Goal: Transaction & Acquisition: Download file/media

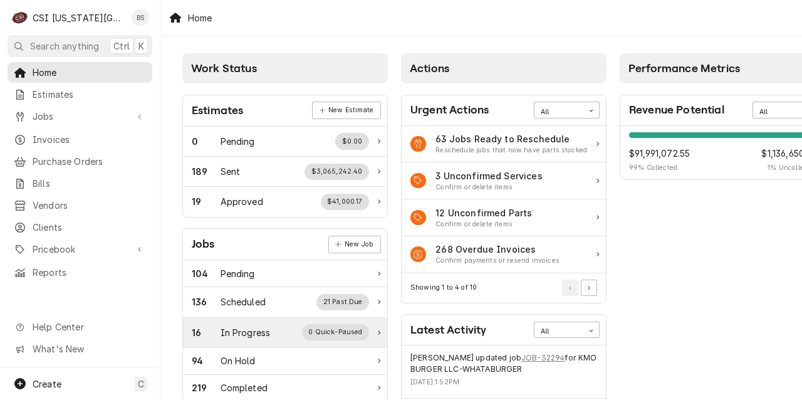
click at [243, 333] on div "In Progress" at bounding box center [245, 332] width 50 height 13
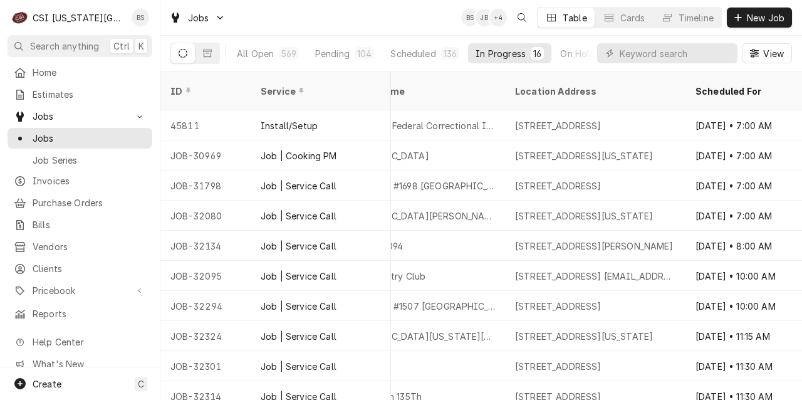
scroll to position [0, 843]
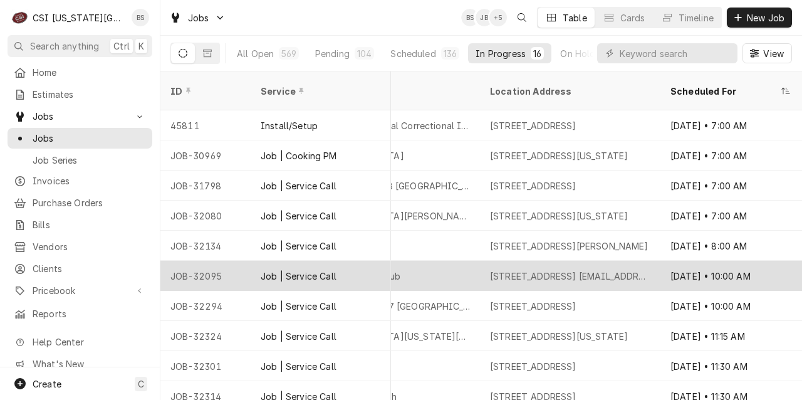
click at [349, 260] on div "Job | Service Call" at bounding box center [320, 275] width 140 height 30
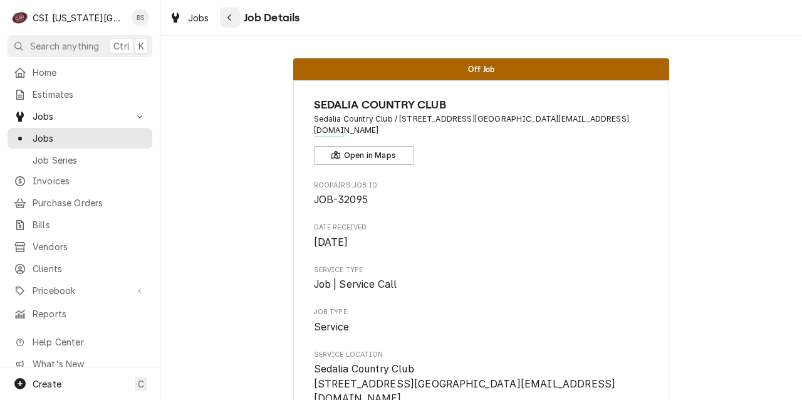
click at [228, 11] on div "Navigate back" at bounding box center [230, 17] width 13 height 13
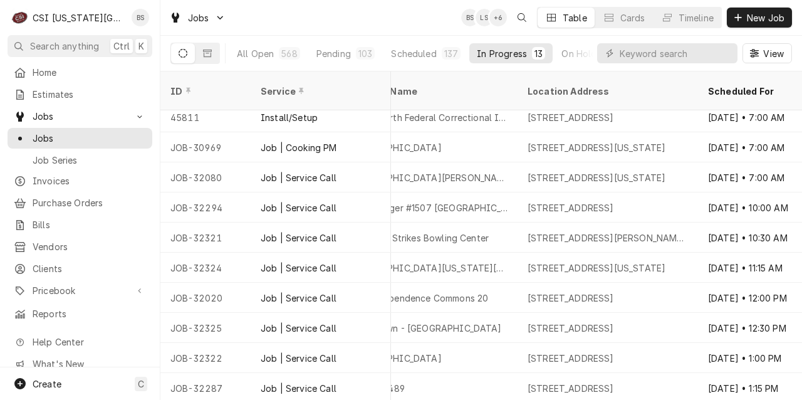
scroll to position [0, 805]
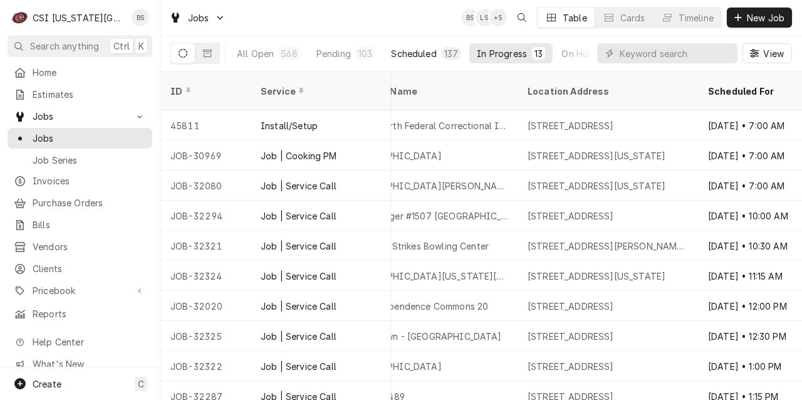
click at [415, 48] on div "Scheduled" at bounding box center [413, 53] width 45 height 13
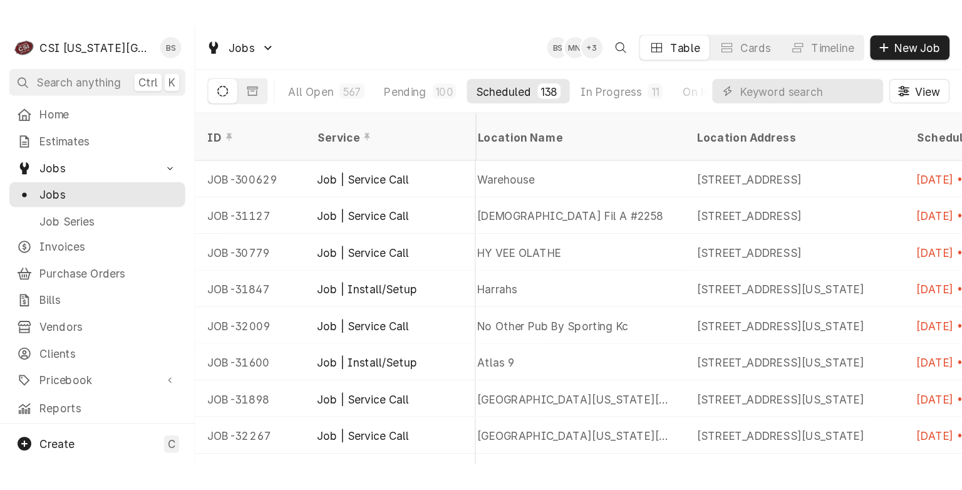
scroll to position [0, 760]
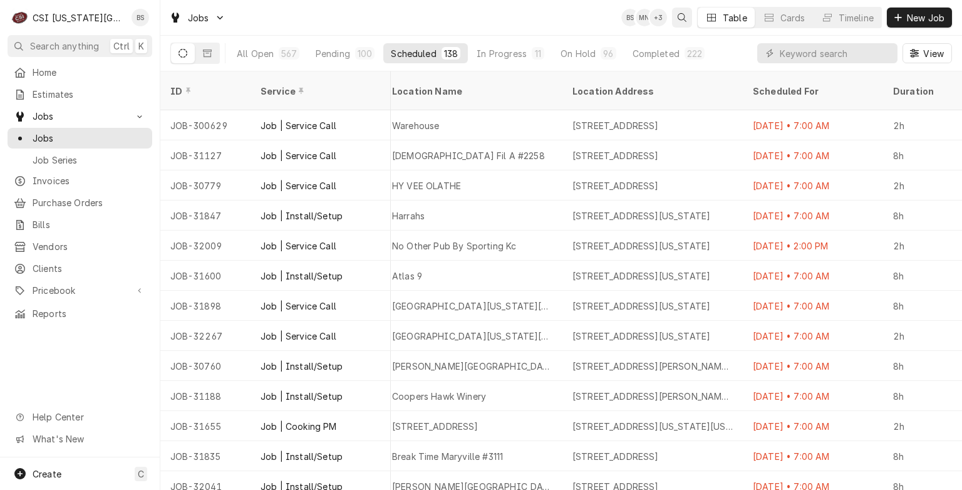
click at [681, 21] on icon "Open search" at bounding box center [682, 17] width 9 height 9
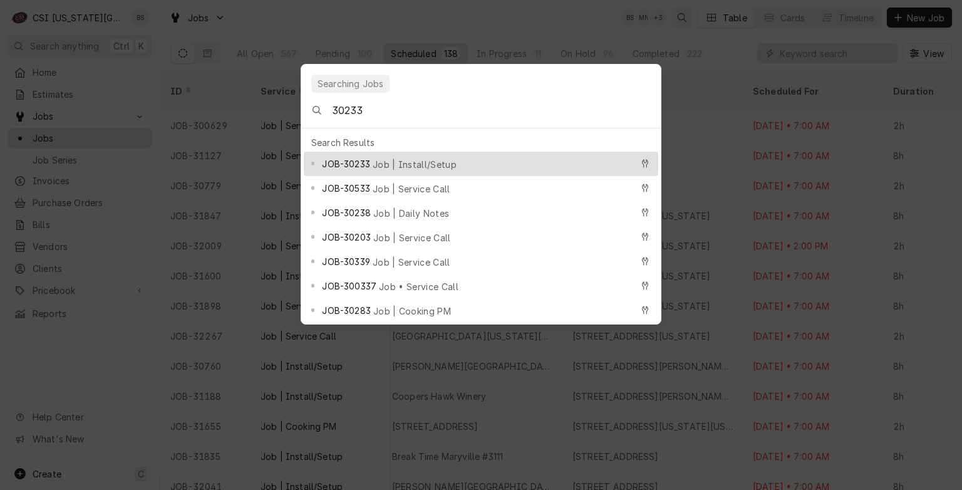
type input "302335"
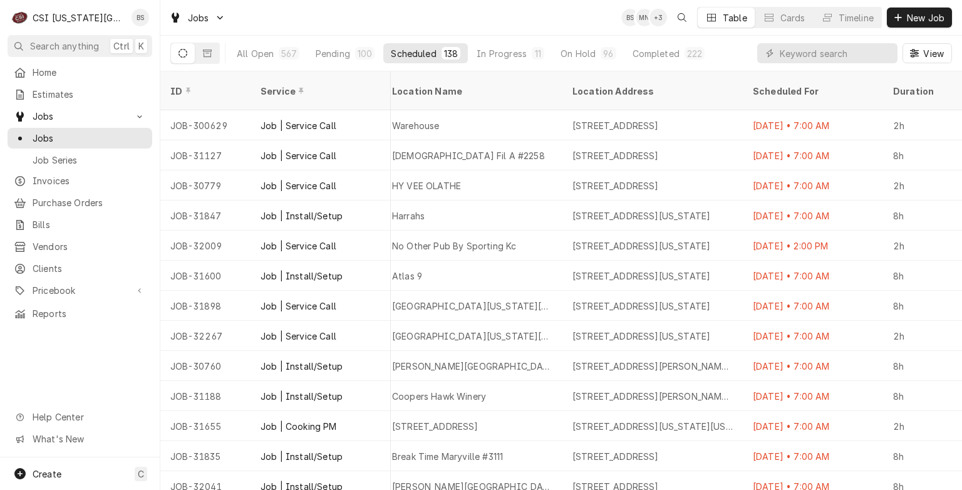
click at [456, 36] on body "C CSI Kansas City BS Search anything Ctrl K Home Estimates Jobs Jobs Job Series…" at bounding box center [481, 245] width 962 height 490
click at [456, 36] on div "All Open 567 Pending 100 Scheduled 138 In Progress 11 On Hold 96 Completed 222" at bounding box center [470, 53] width 483 height 35
click at [48, 179] on span "Invoices" at bounding box center [89, 180] width 113 height 13
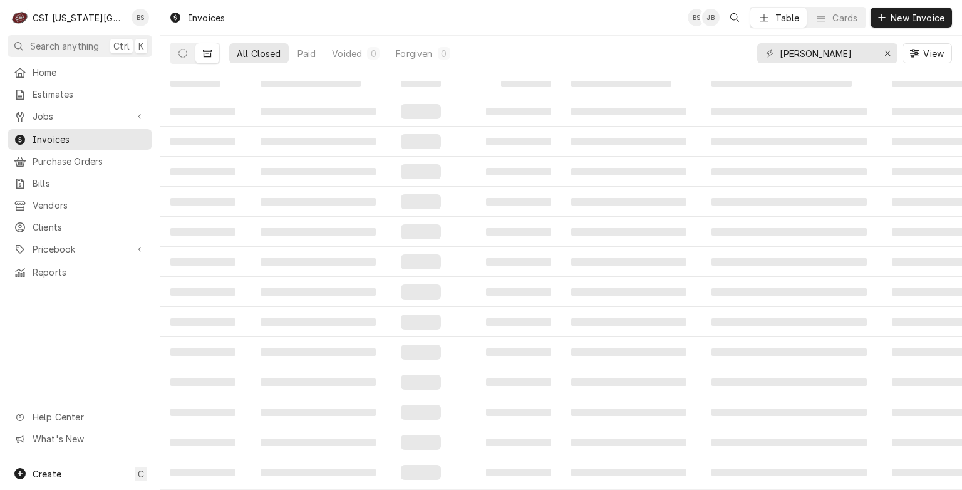
click at [48, 179] on span "Bills" at bounding box center [89, 183] width 113 height 13
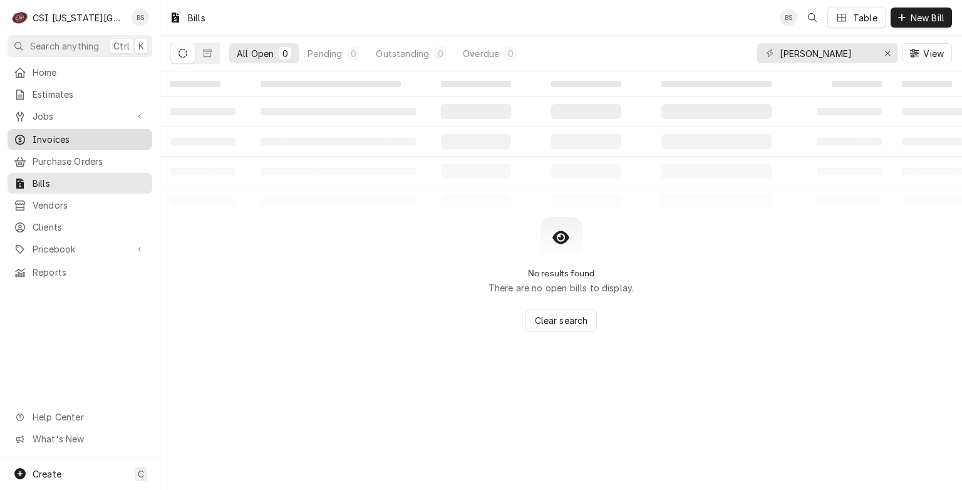
click at [53, 135] on span "Invoices" at bounding box center [89, 139] width 113 height 13
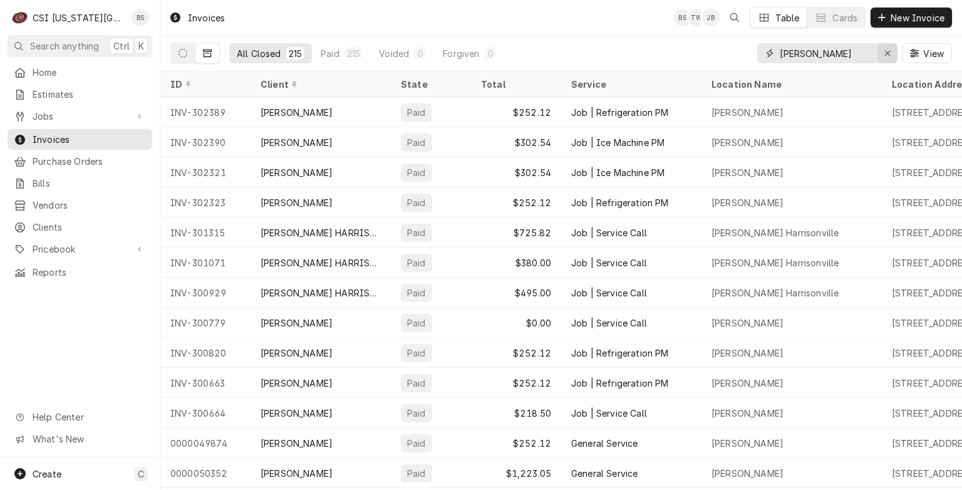
click at [890, 49] on icon "Erase input" at bounding box center [887, 53] width 7 height 9
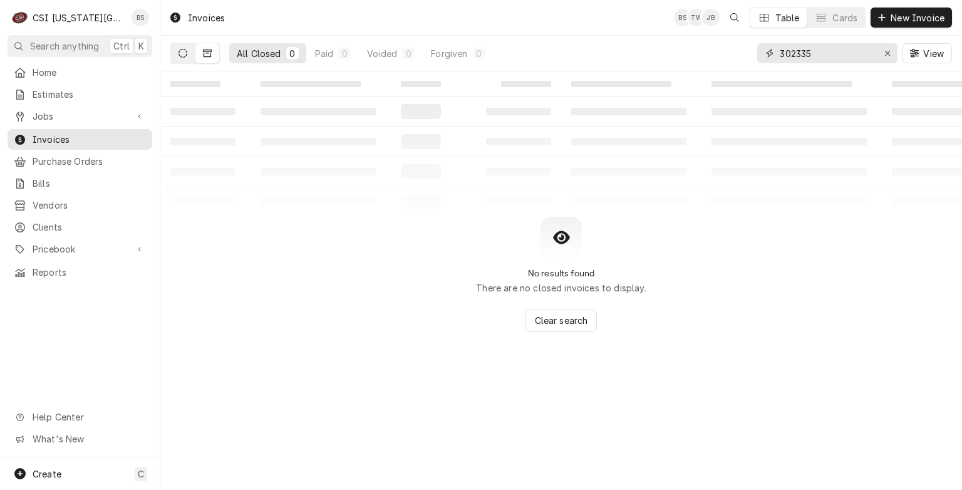
type input "302335"
click at [188, 53] on button "Dynamic Content Wrapper" at bounding box center [183, 53] width 24 height 20
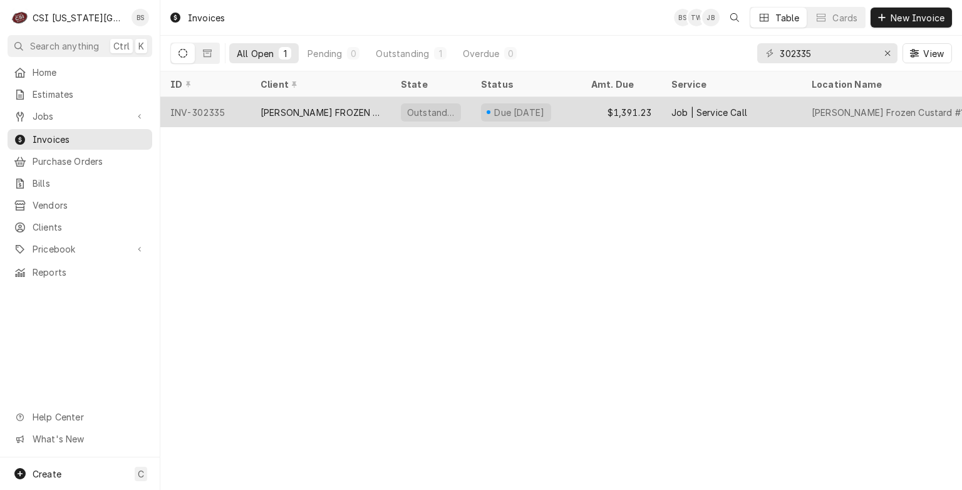
click at [308, 108] on div "[PERSON_NAME] FROZEN CUSTARD MAIN" at bounding box center [320, 112] width 120 height 13
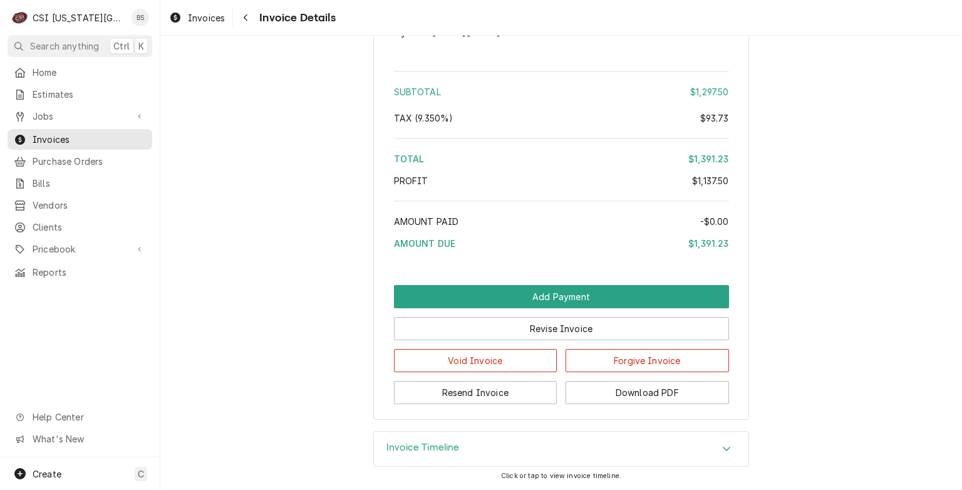
scroll to position [2529, 0]
click at [633, 387] on button "Download PDF" at bounding box center [646, 392] width 163 height 23
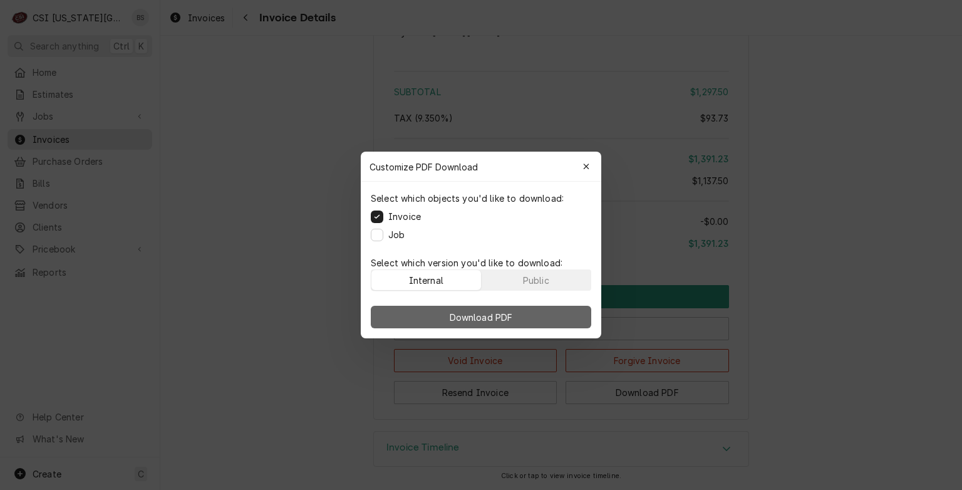
click at [476, 316] on span "Download PDF" at bounding box center [481, 317] width 68 height 13
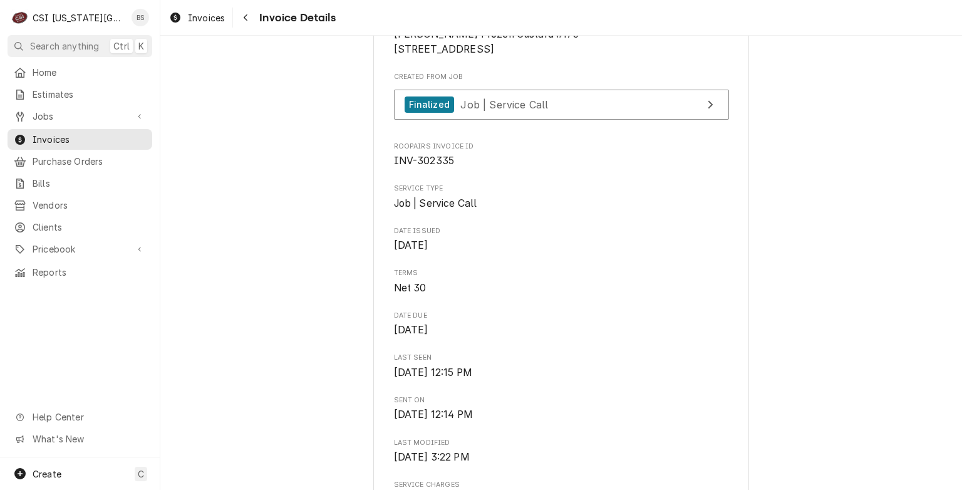
scroll to position [0, 0]
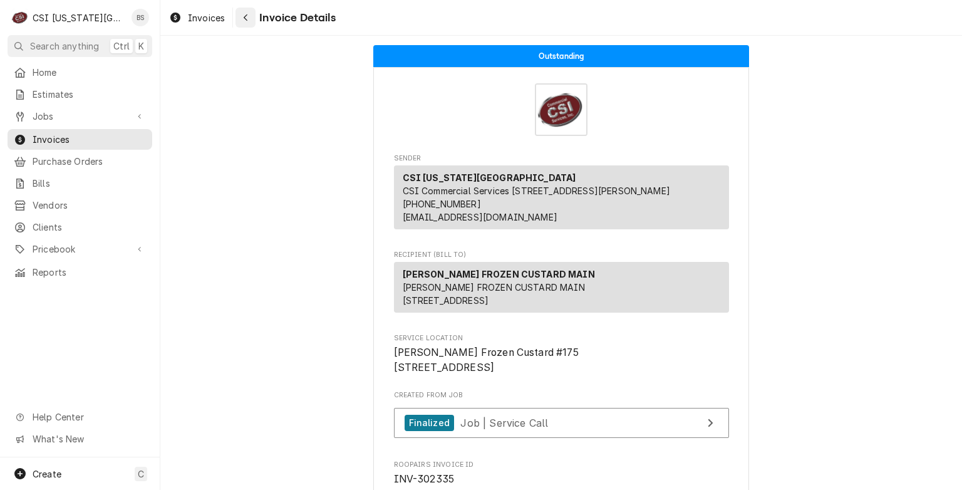
click at [242, 18] on div "Navigate back" at bounding box center [245, 17] width 13 height 13
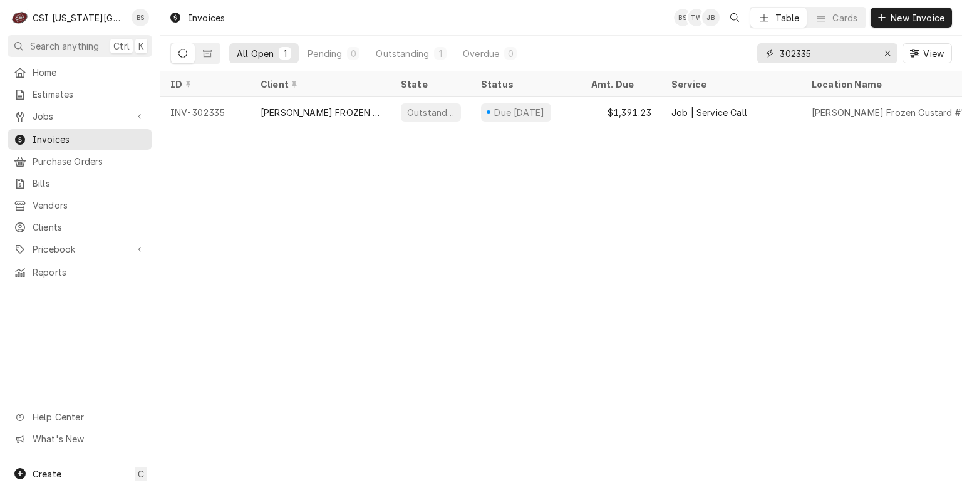
click at [825, 51] on input "302335" at bounding box center [827, 53] width 94 height 20
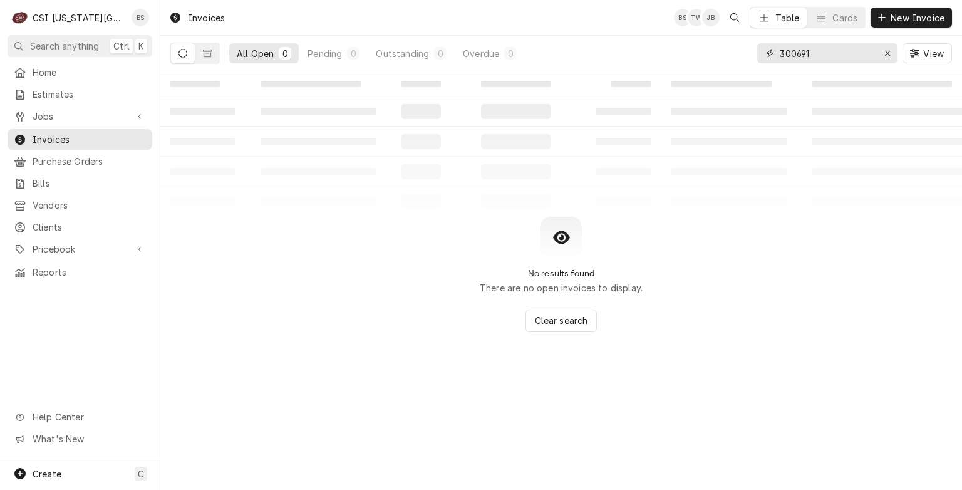
type input "300691"
click at [183, 52] on icon "Dynamic Content Wrapper" at bounding box center [182, 53] width 9 height 9
click at [329, 51] on div "Pending" at bounding box center [324, 53] width 34 height 13
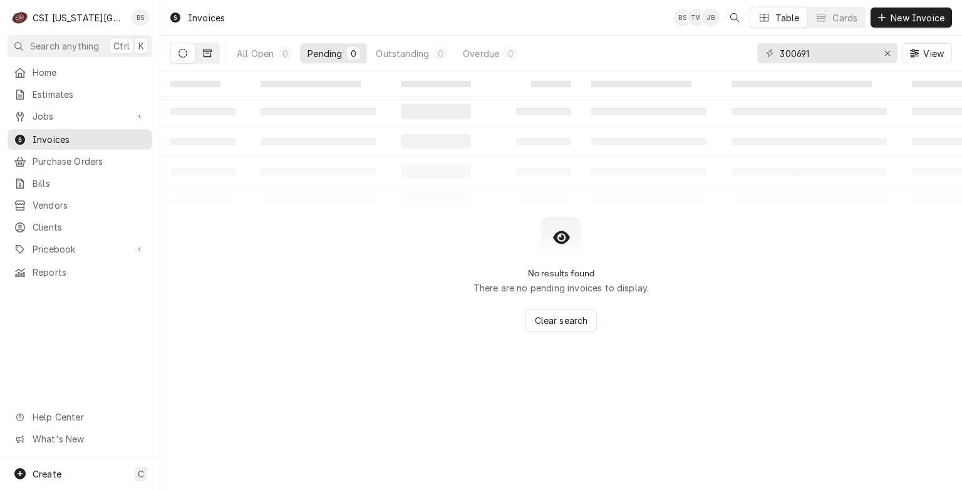
click at [211, 49] on icon "Dynamic Content Wrapper" at bounding box center [207, 53] width 9 height 8
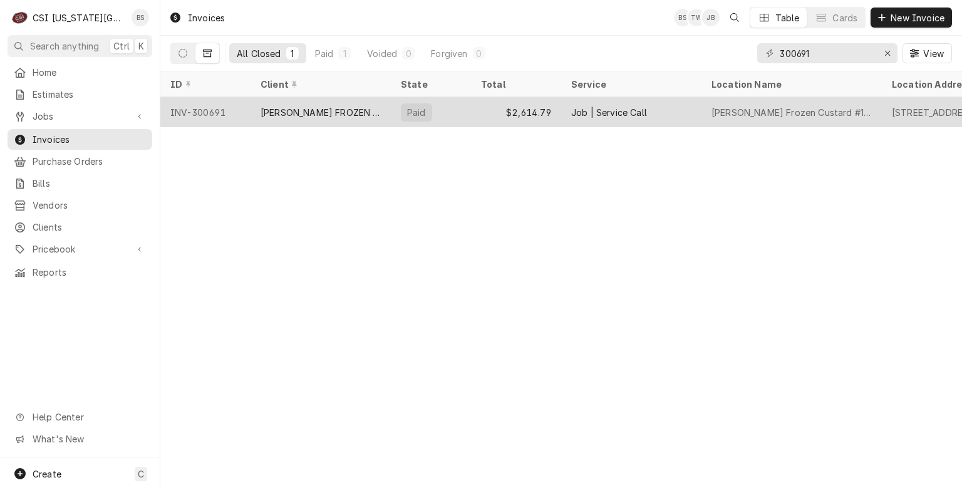
click at [215, 108] on div "INV-300691" at bounding box center [205, 112] width 90 height 30
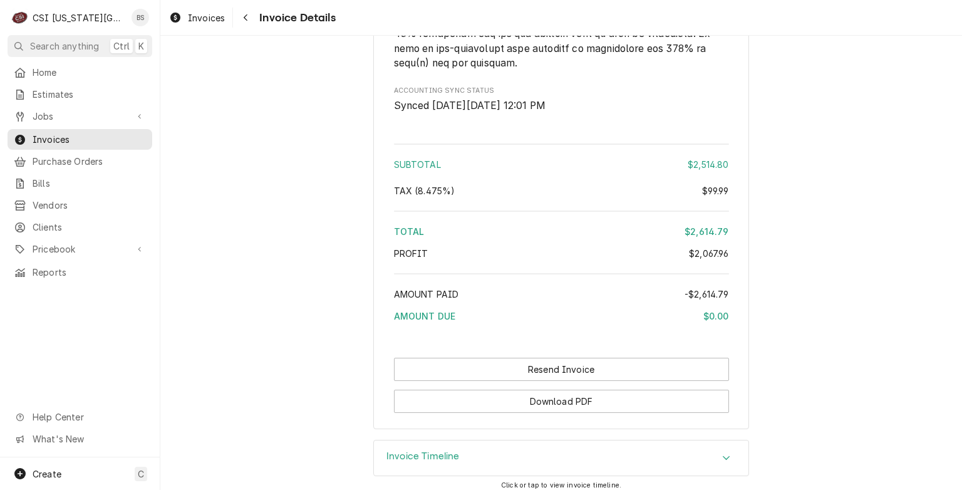
scroll to position [3071, 0]
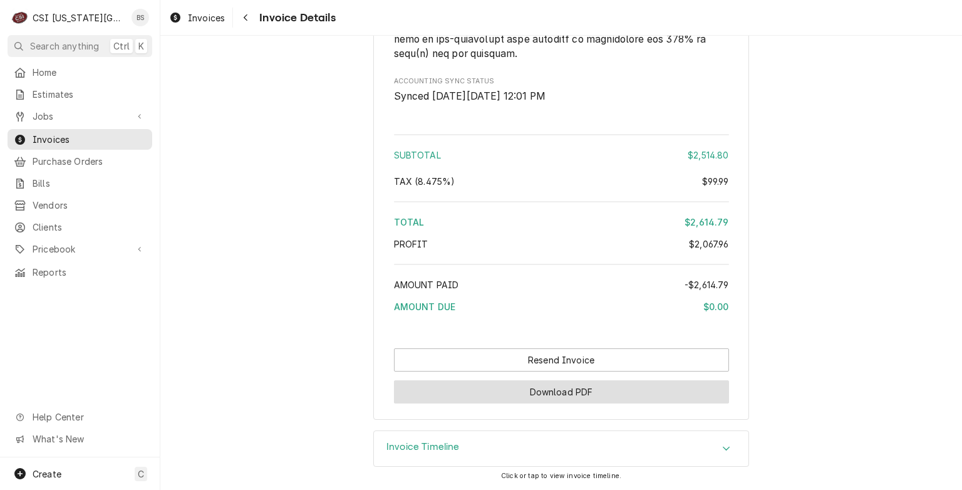
click at [547, 403] on button "Download PDF" at bounding box center [561, 391] width 335 height 23
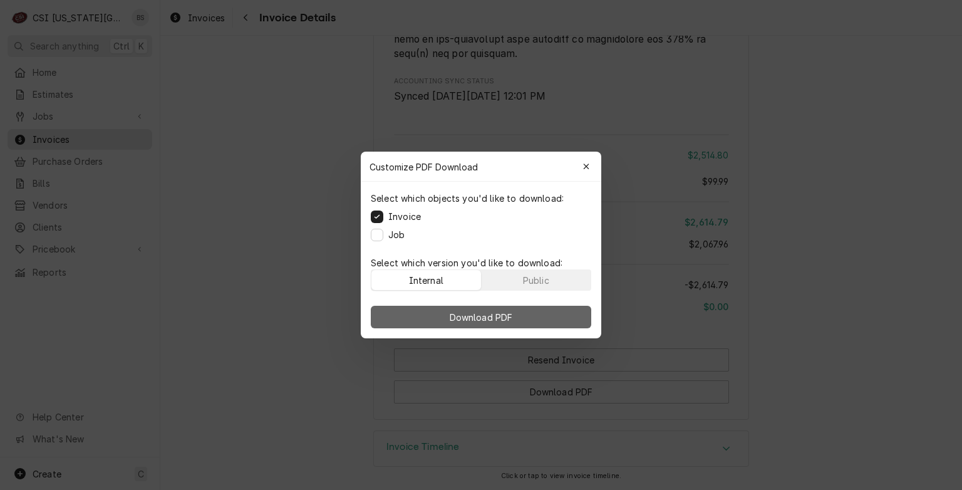
click at [480, 311] on span "Download PDF" at bounding box center [481, 317] width 68 height 13
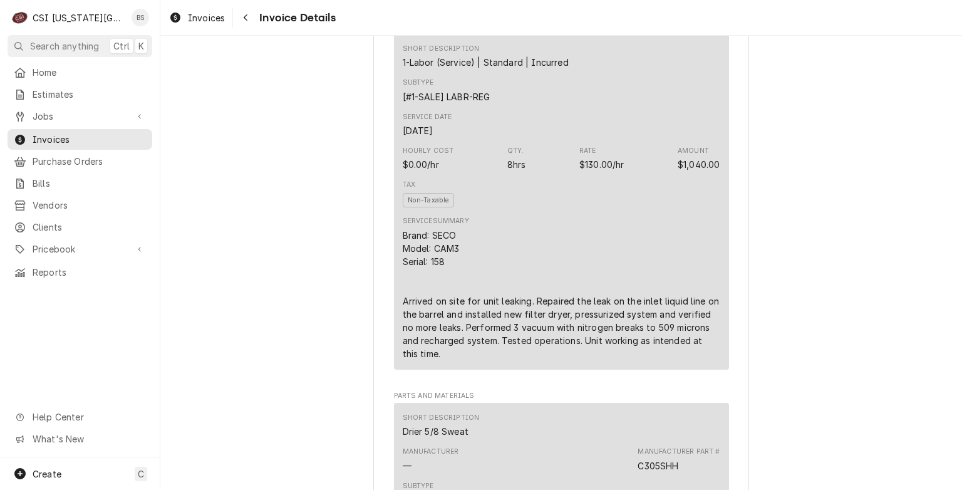
scroll to position [724, 0]
